Goal: Register for event/course

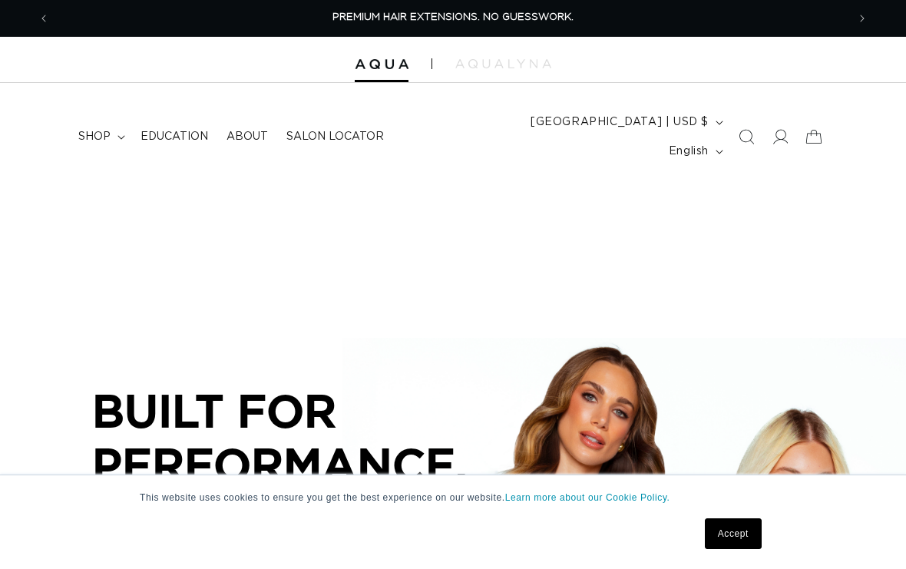
click at [741, 537] on link "Accept" at bounding box center [733, 533] width 57 height 31
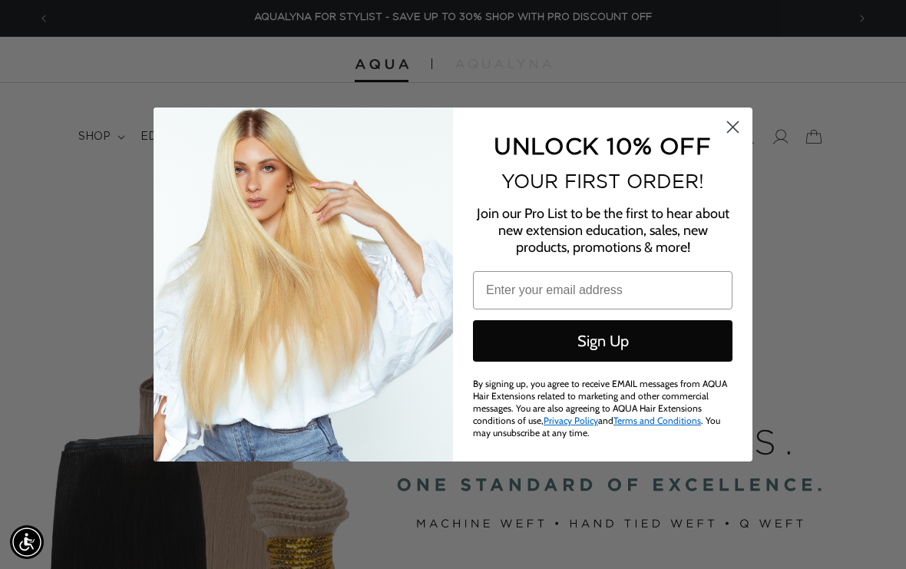
click at [728, 124] on circle "Close dialog" at bounding box center [732, 126] width 25 height 25
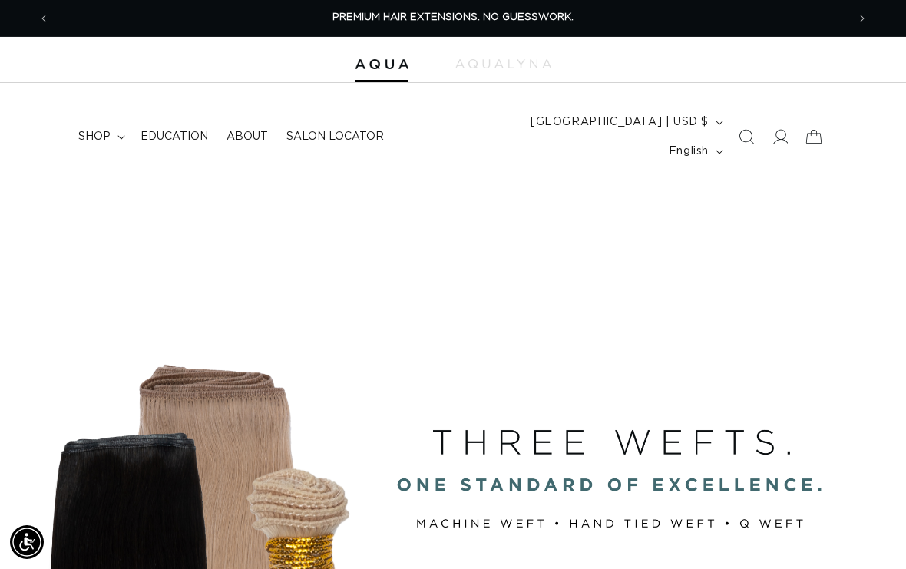
click at [780, 129] on icon at bounding box center [779, 136] width 15 height 15
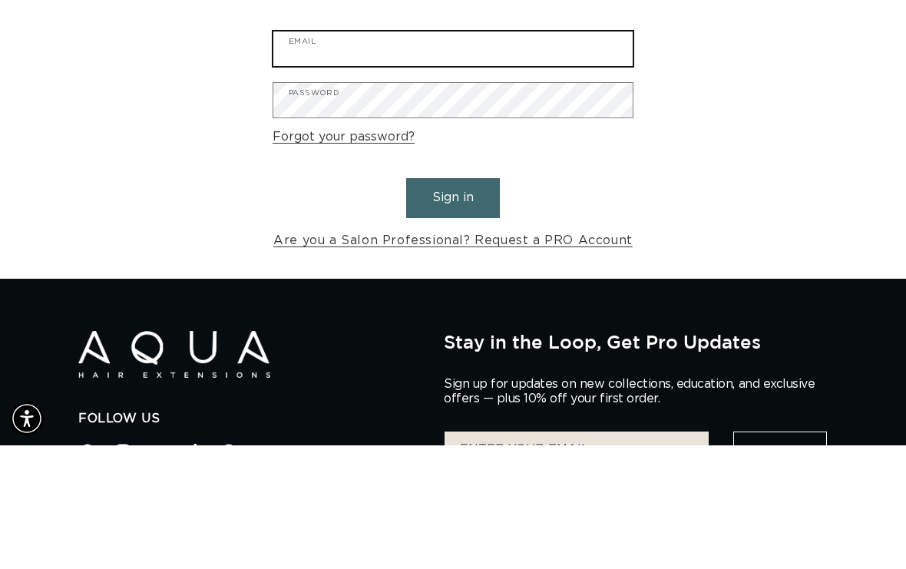
scroll to position [0, 797]
type input "courage_salon@hotmail.com"
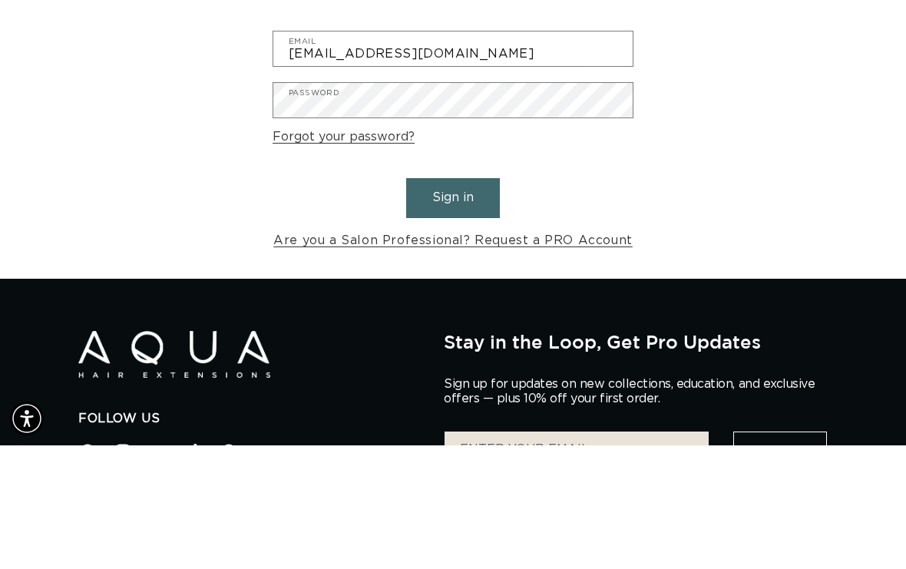
click at [453, 302] on button "Sign in" at bounding box center [453, 321] width 94 height 39
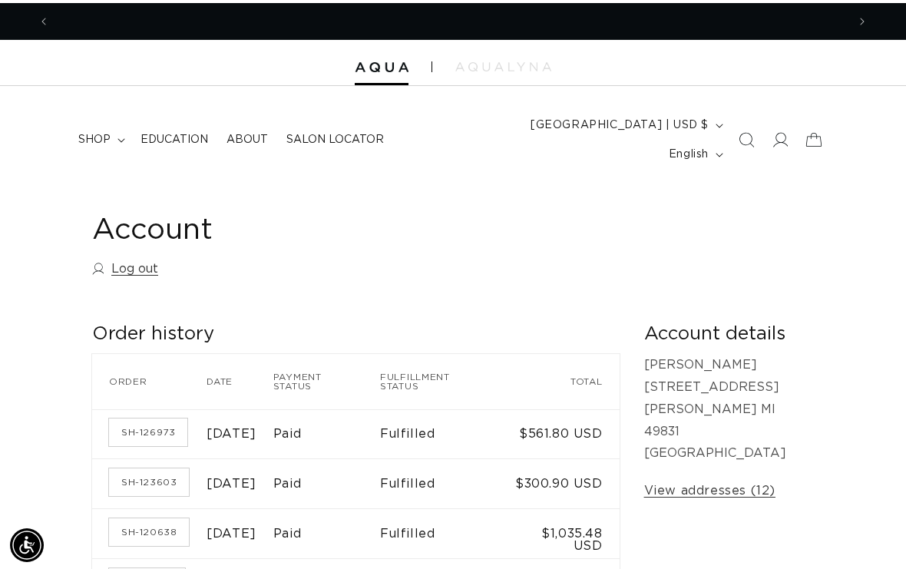
scroll to position [0, 1594]
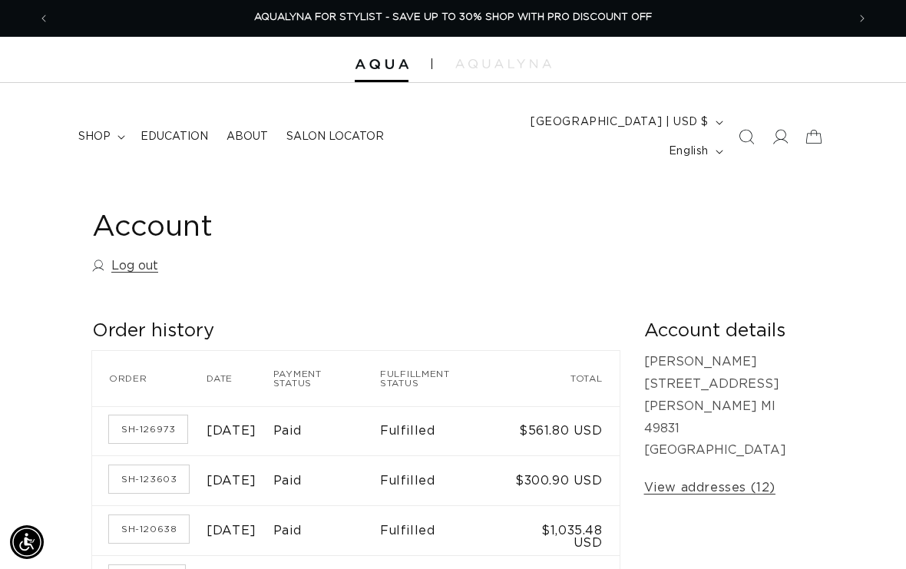
click at [748, 129] on icon "Search" at bounding box center [745, 136] width 15 height 15
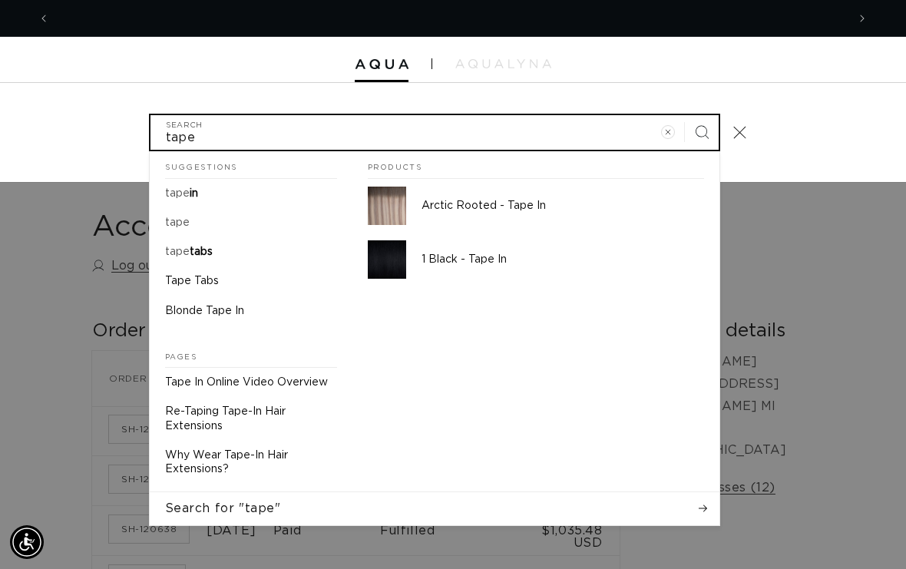
scroll to position [0, 797]
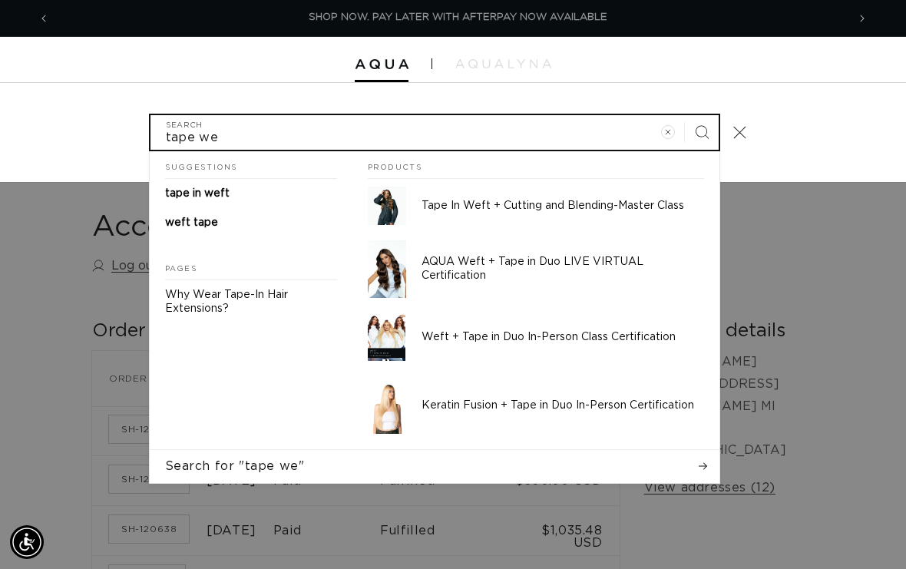
type input "tape we"
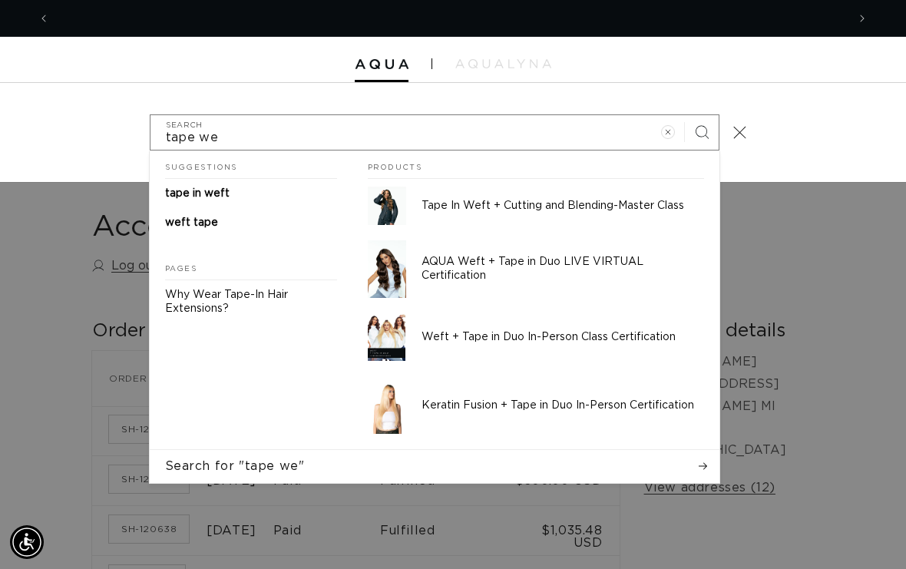
click at [229, 188] on span "tape in weft" at bounding box center [197, 193] width 64 height 11
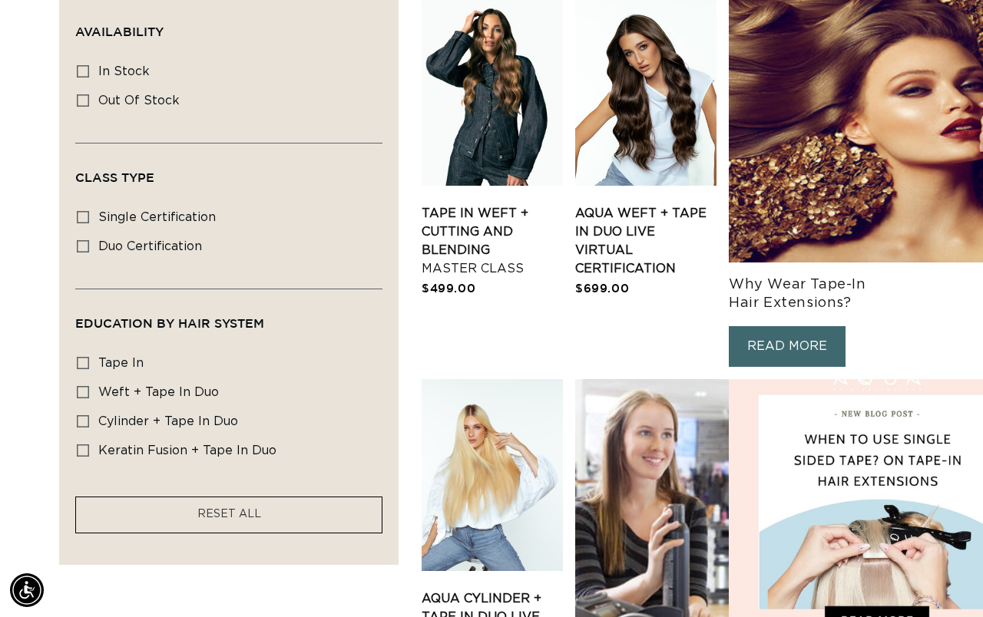
click at [513, 278] on link "Tape In Weft + Cutting and Blending Master Class" at bounding box center [491, 241] width 141 height 74
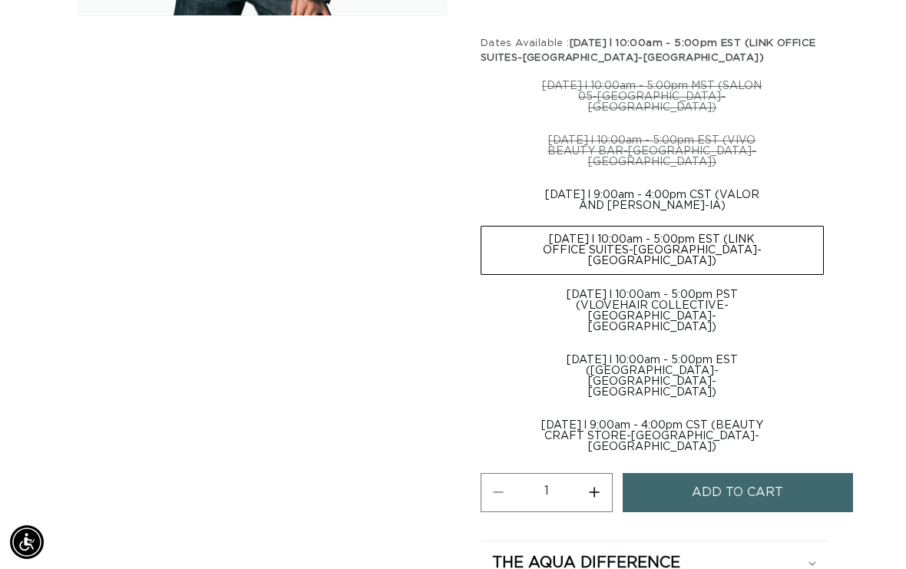
scroll to position [0, 797]
click at [816, 561] on icon at bounding box center [812, 563] width 8 height 5
click at [816, 553] on div "The Aqua Difference" at bounding box center [654, 563] width 324 height 20
click at [685, 412] on label "[DATE] l 9:00am - 4:00pm CST (BEAUTY CRAFT STORE-[GEOGRAPHIC_DATA]-[GEOGRAPHIC_…" at bounding box center [652, 436] width 343 height 48
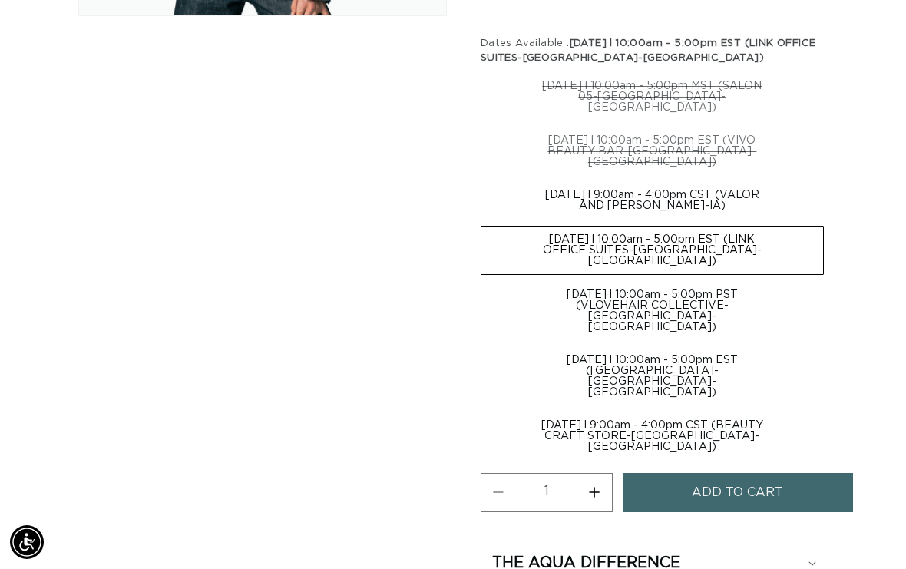
click at [831, 344] on input "[DATE] l 9:00am - 4:00pm CST (BEAUTY CRAFT STORE-[GEOGRAPHIC_DATA]-[GEOGRAPHIC_…" at bounding box center [831, 344] width 1 height 1
radio input "true"
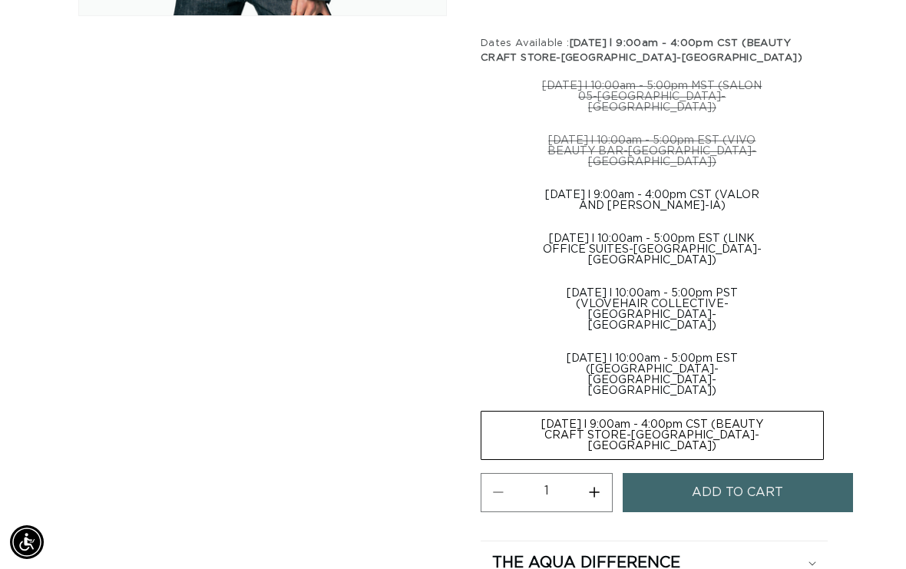
click at [682, 473] on button "Add to cart" at bounding box center [738, 492] width 230 height 39
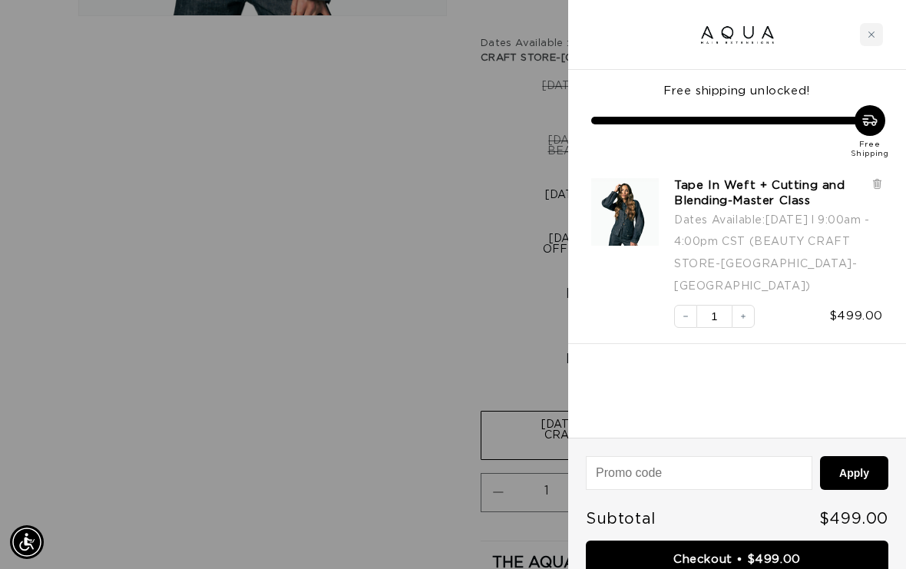
click at [873, 42] on div "Close cart" at bounding box center [871, 34] width 23 height 23
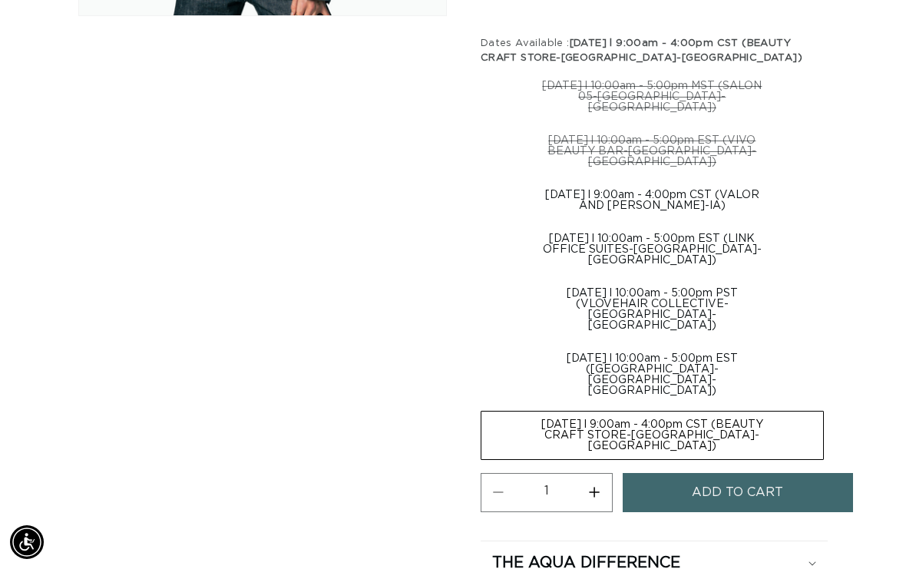
scroll to position [0, 1594]
